Goal: Transaction & Acquisition: Download file/media

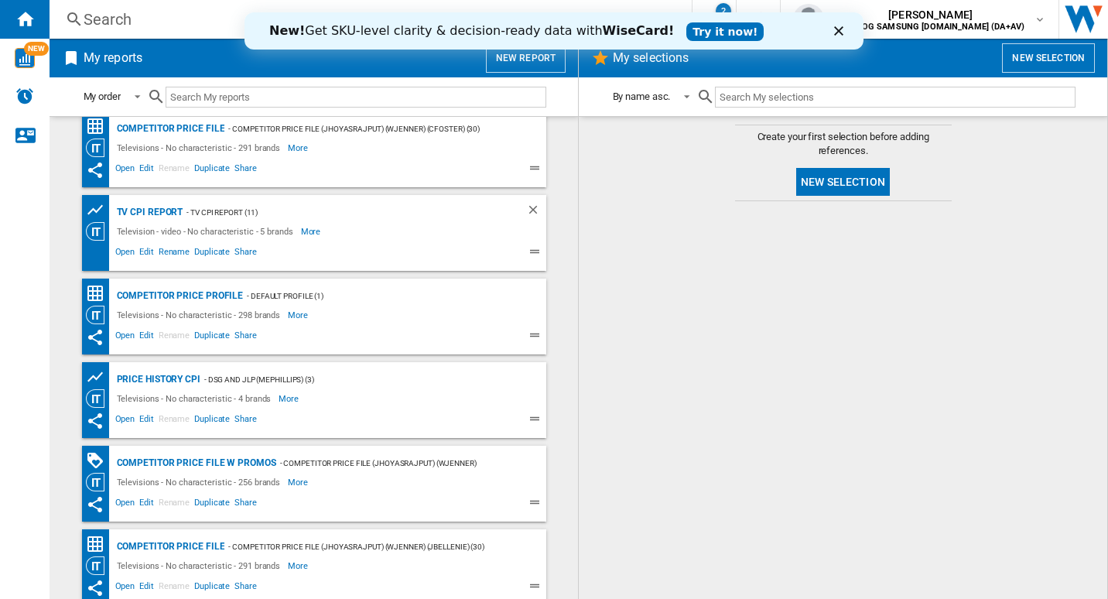
scroll to position [155, 0]
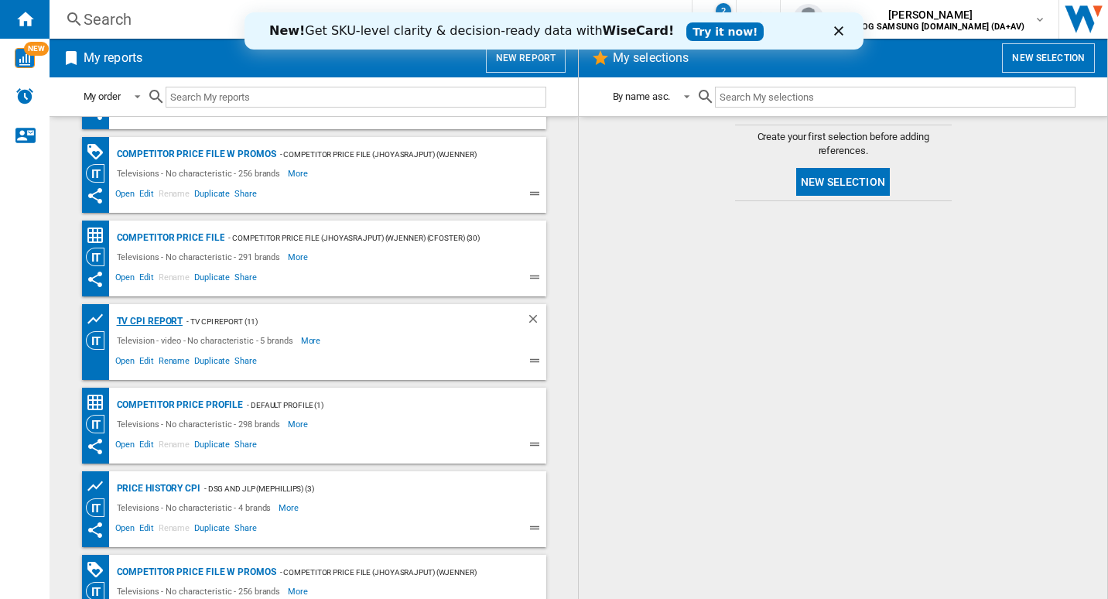
click at [162, 320] on div "TV CPI Report" at bounding box center [148, 321] width 70 height 19
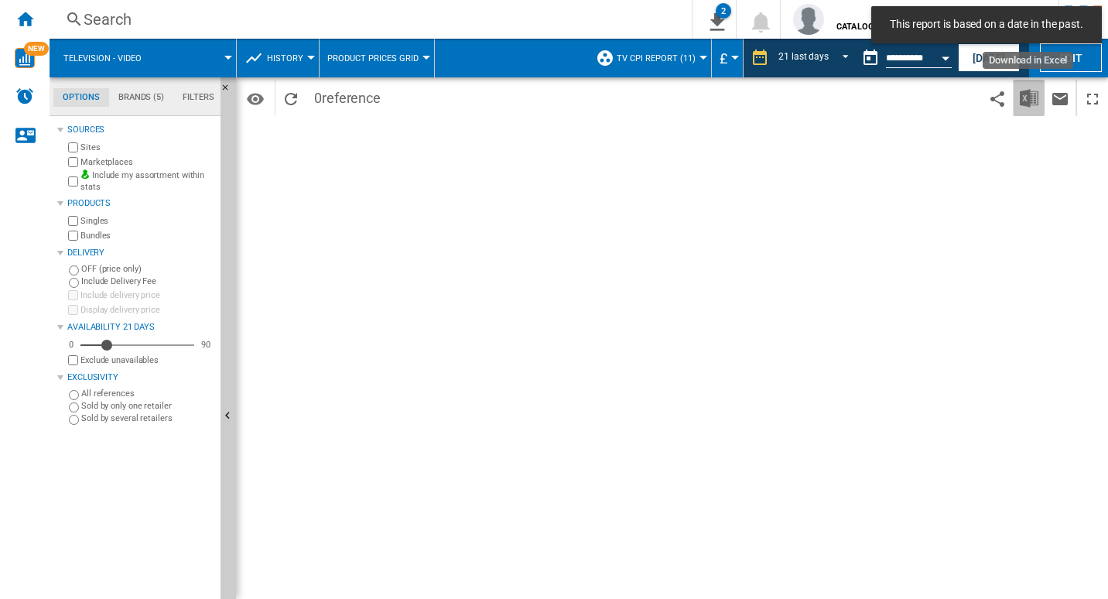
click at [1027, 99] on img "Download in Excel" at bounding box center [1029, 98] width 19 height 19
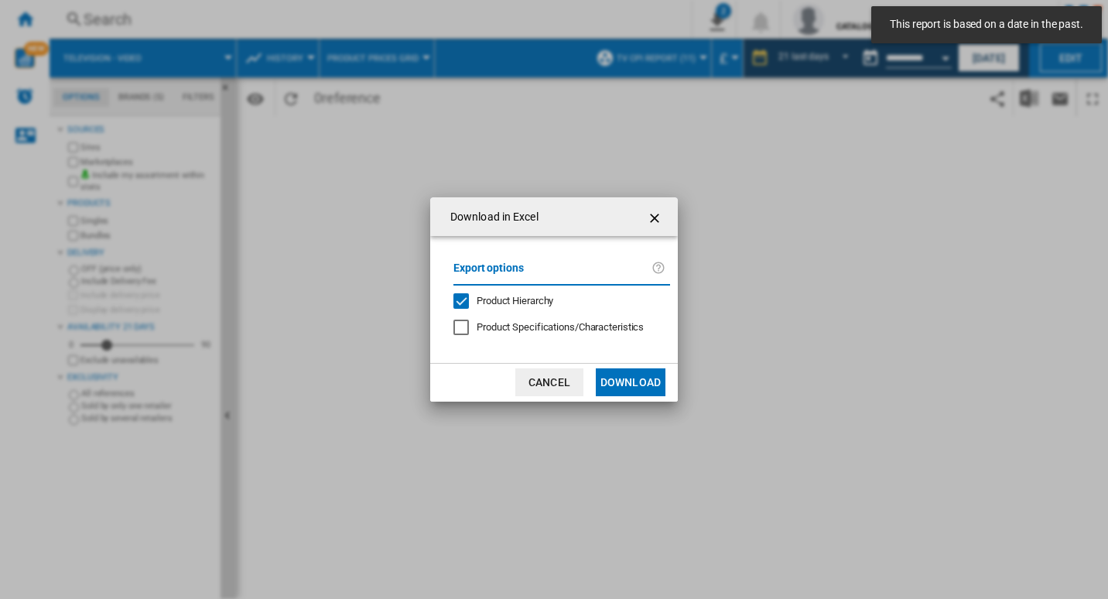
click at [613, 384] on button "Download" at bounding box center [631, 382] width 70 height 28
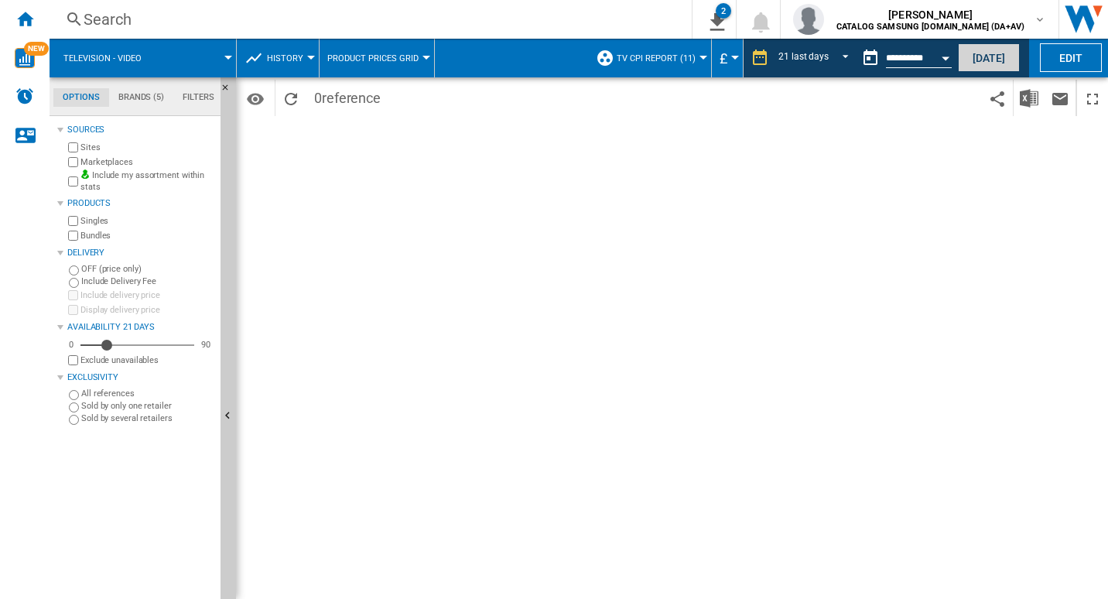
click at [993, 60] on button "[DATE]" at bounding box center [989, 57] width 62 height 29
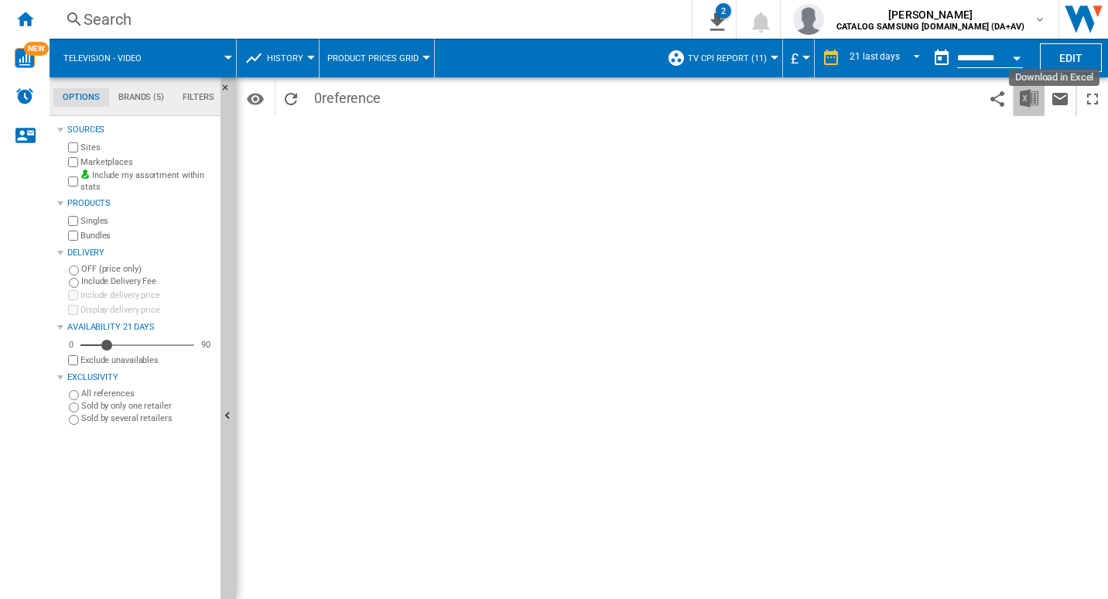
click at [1033, 104] on img "Download in Excel" at bounding box center [1029, 98] width 19 height 19
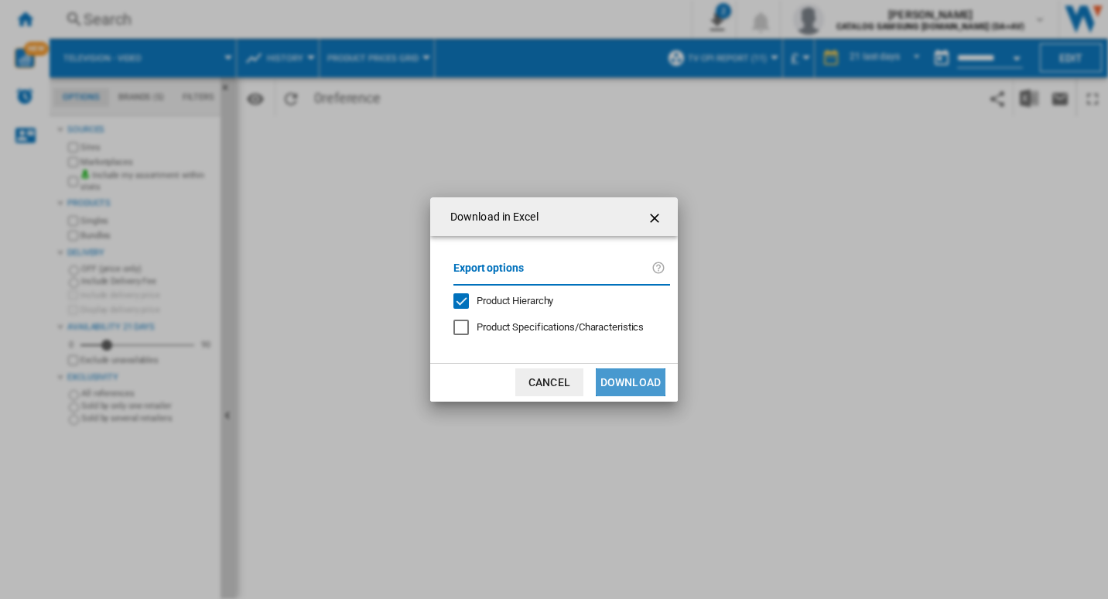
click at [637, 386] on button "Download" at bounding box center [631, 382] width 70 height 28
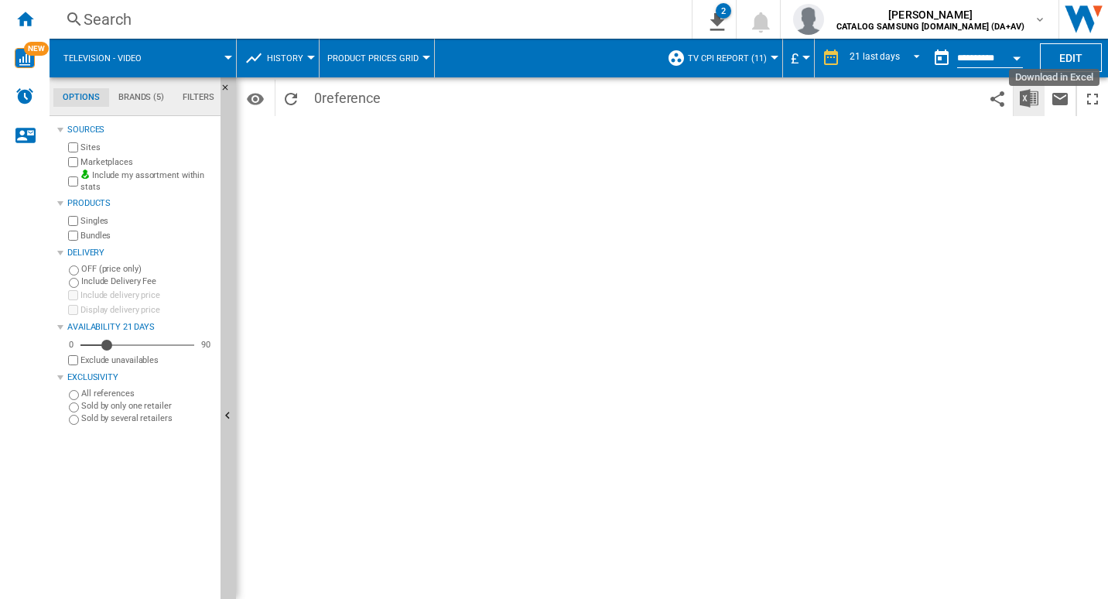
click at [1036, 100] on img "Download in Excel" at bounding box center [1029, 98] width 19 height 19
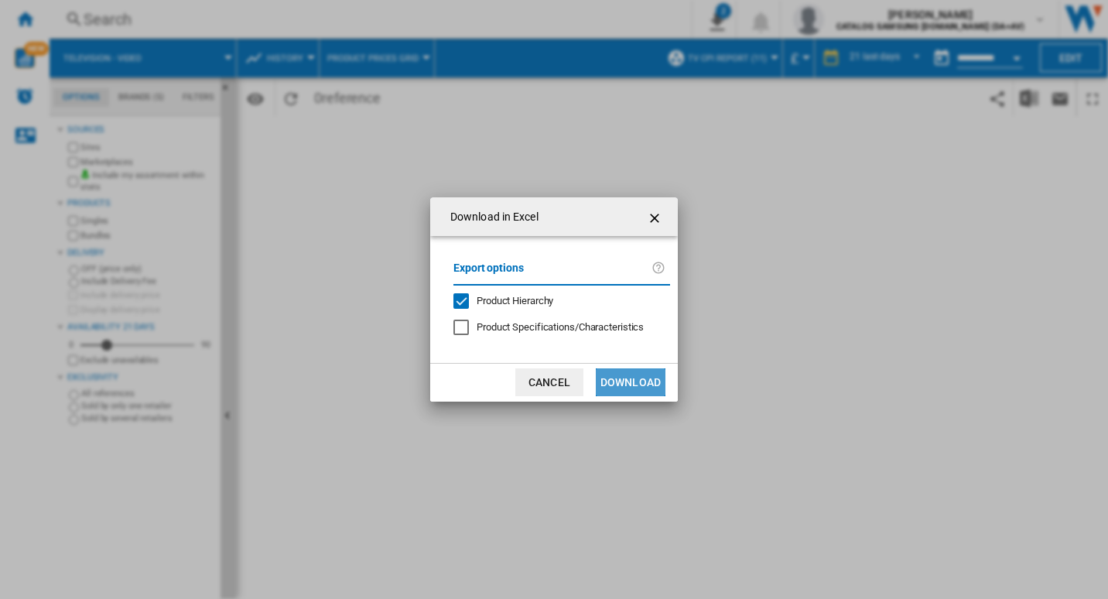
click at [658, 377] on button "Download" at bounding box center [631, 382] width 70 height 28
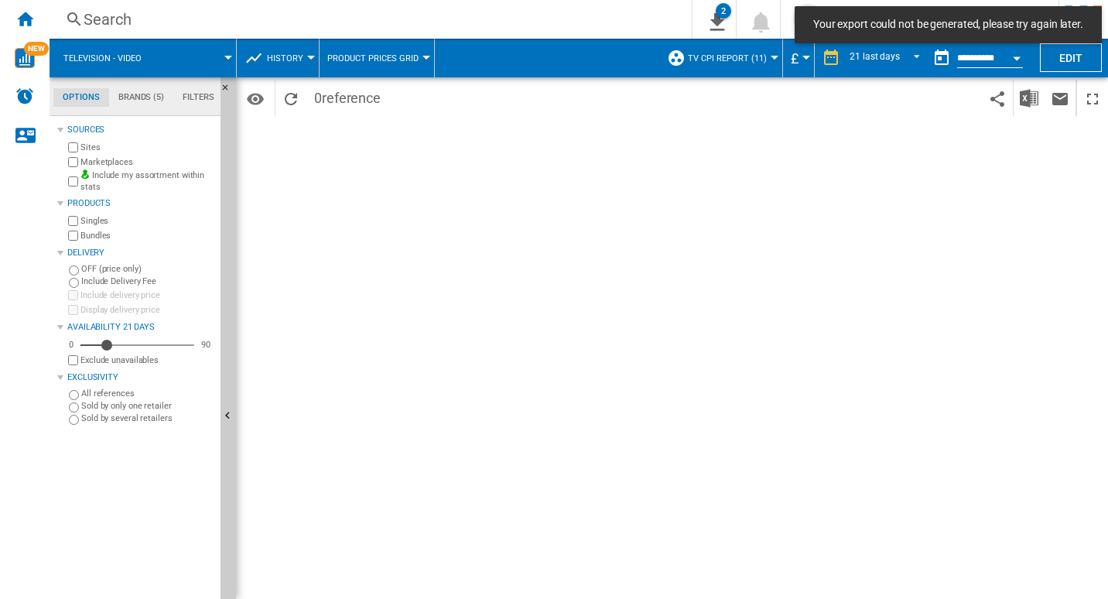
click at [896, 75] on span at bounding box center [872, 74] width 108 height 7
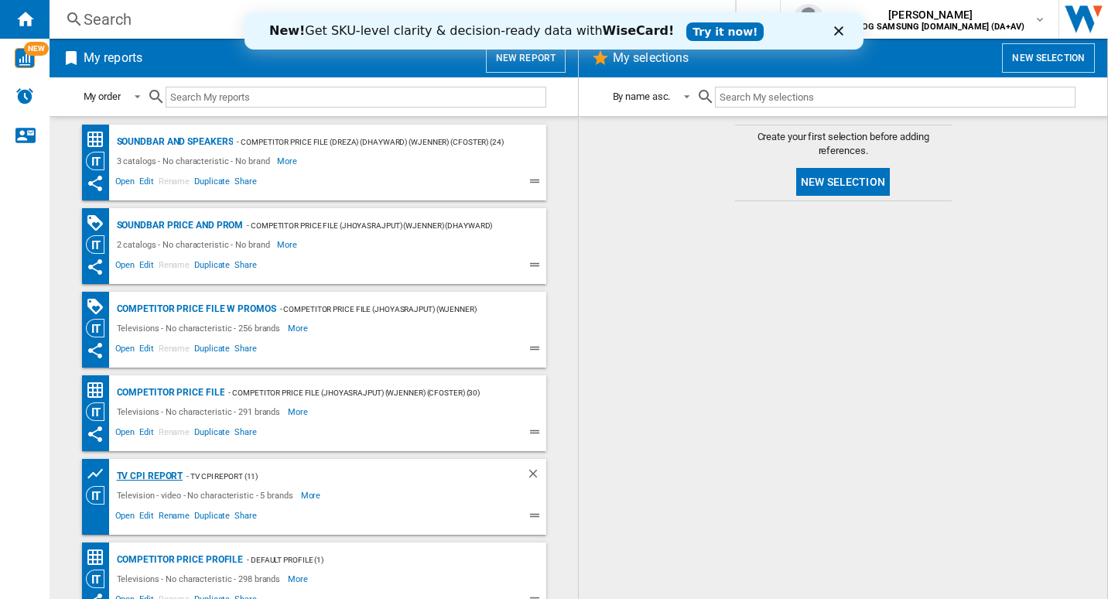
click at [166, 473] on div "TV CPI Report" at bounding box center [148, 476] width 70 height 19
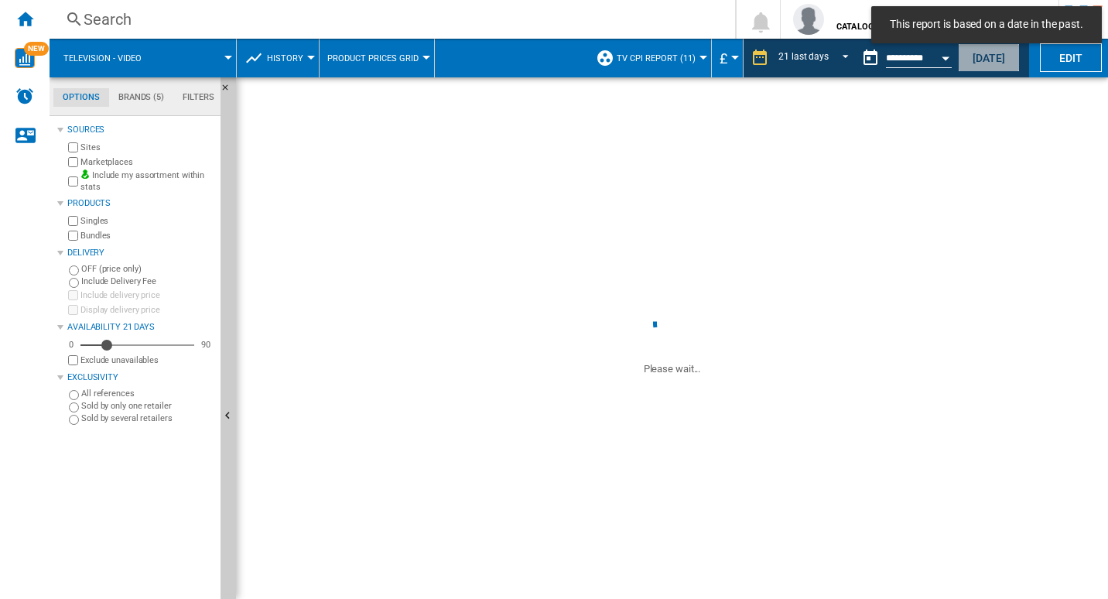
click at [978, 59] on button "[DATE]" at bounding box center [989, 57] width 62 height 29
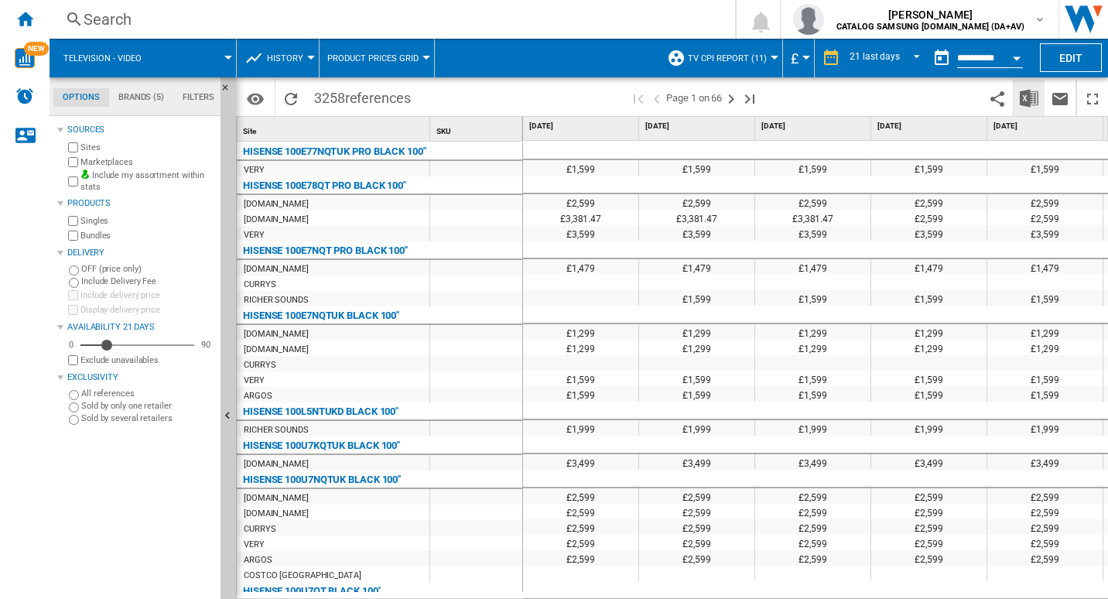
click at [1021, 93] on img "Download in Excel" at bounding box center [1029, 98] width 19 height 19
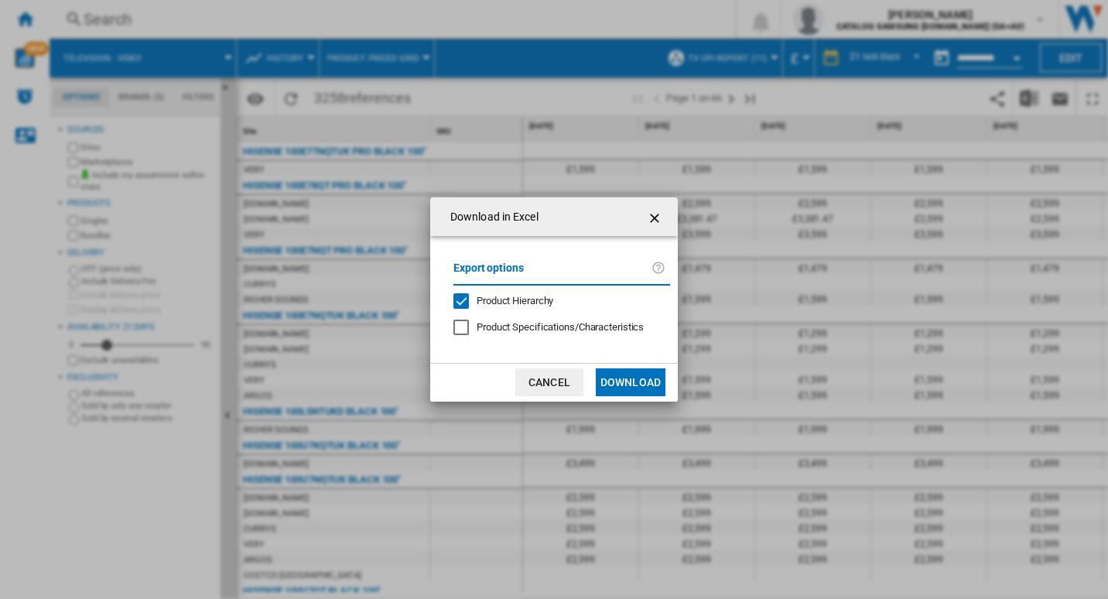
click at [632, 387] on button "Download" at bounding box center [631, 382] width 70 height 28
